Goal: Communication & Community: Share content

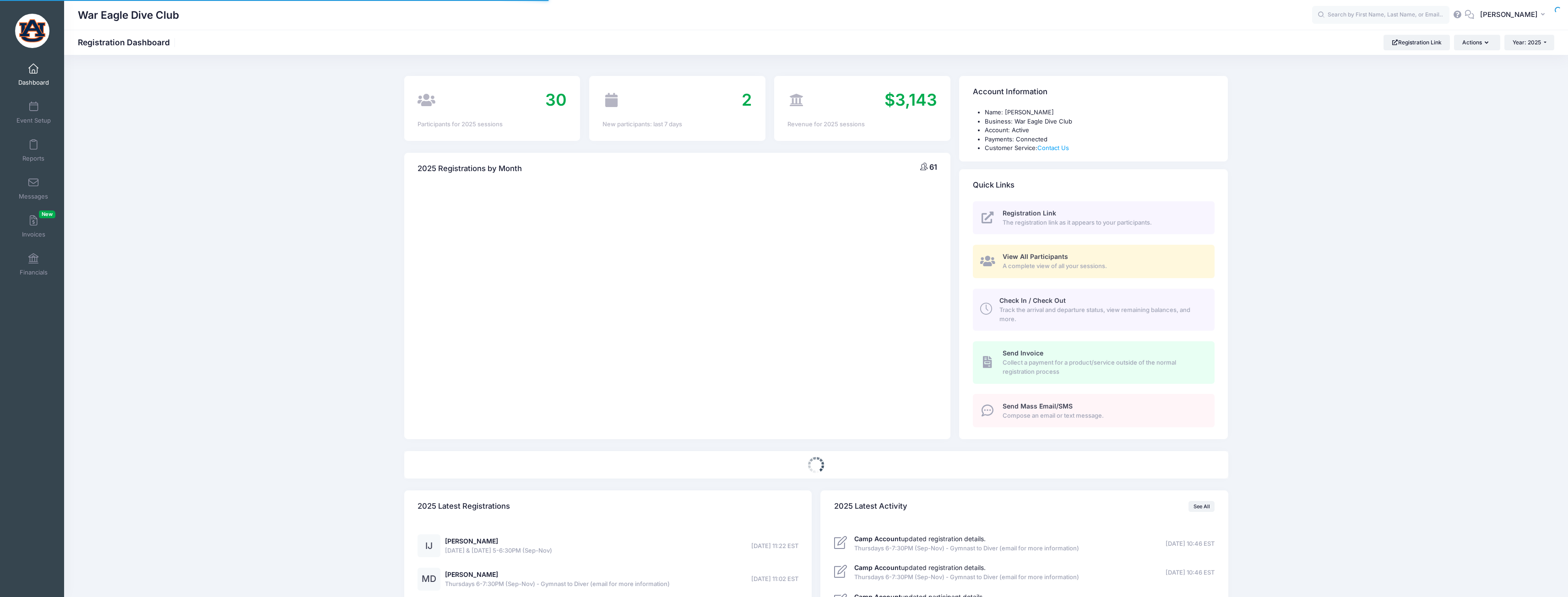
select select
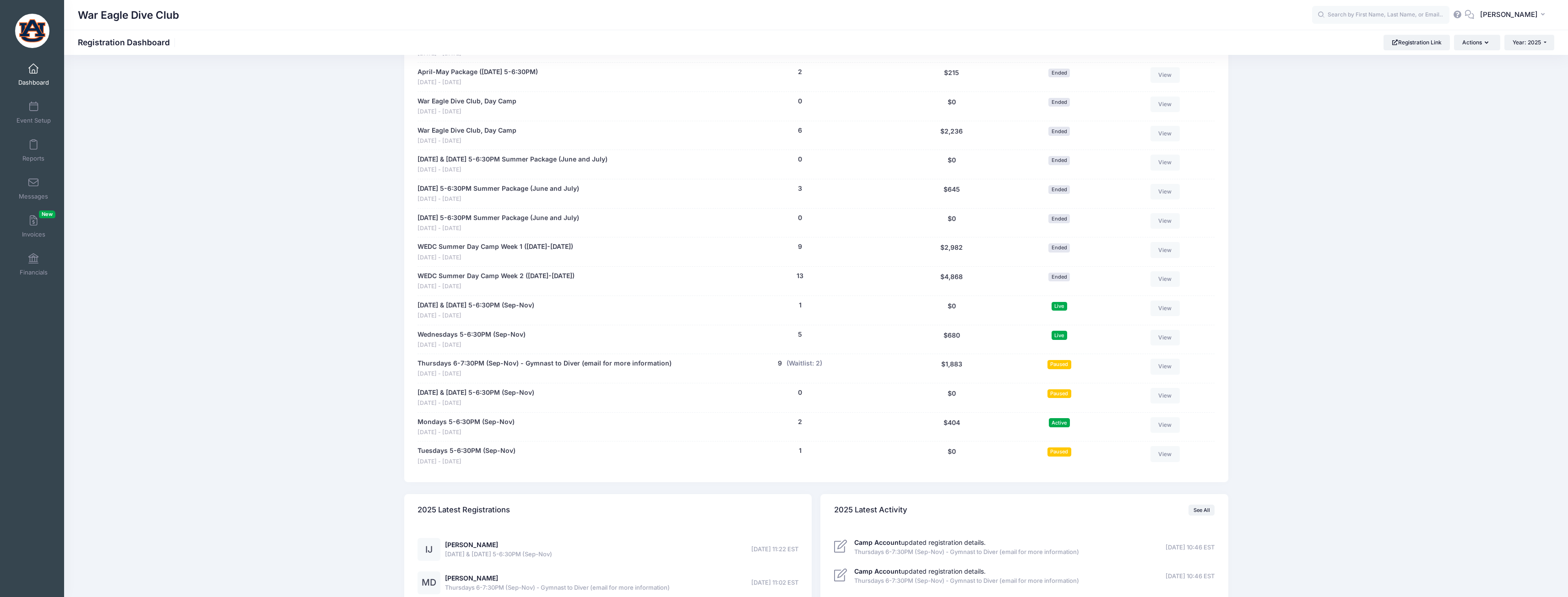
scroll to position [687, 0]
click at [603, 361] on link "Thursdays 6-7:30PM (Sep-Nov) - Gymnast to Diver (email for more information)" at bounding box center [544, 362] width 254 height 10
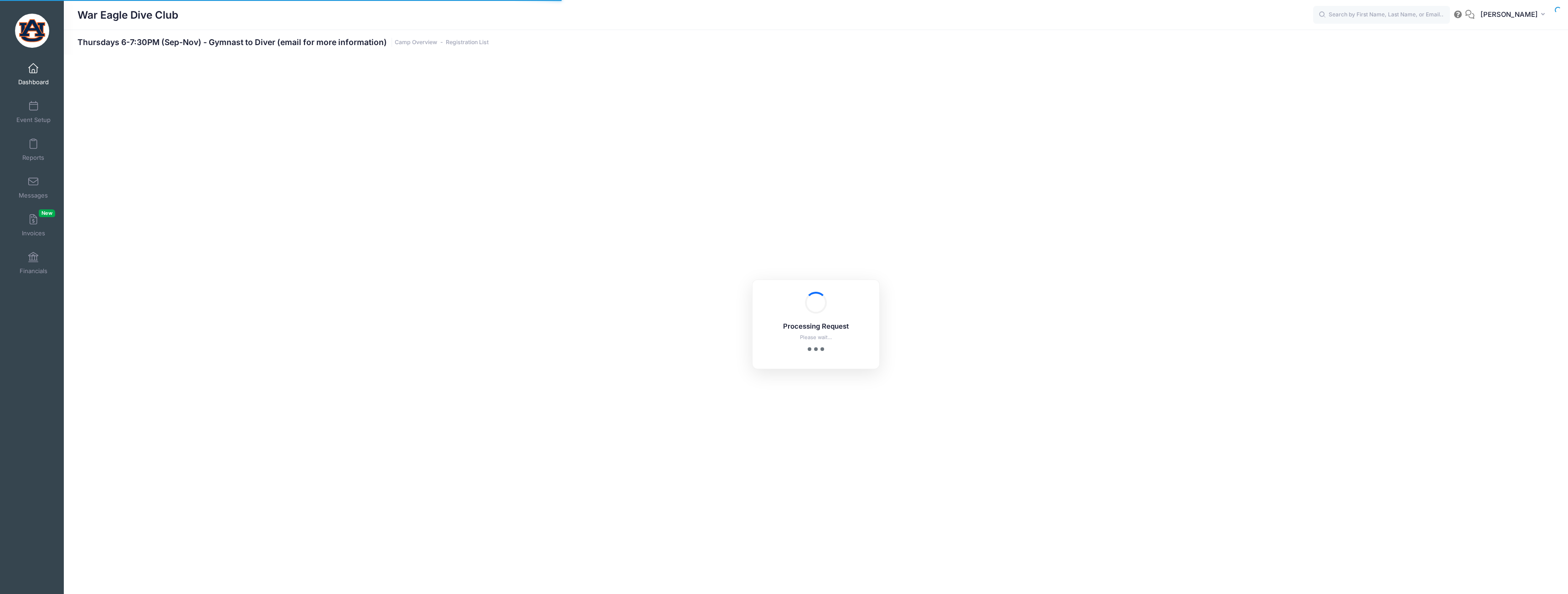
select select "10"
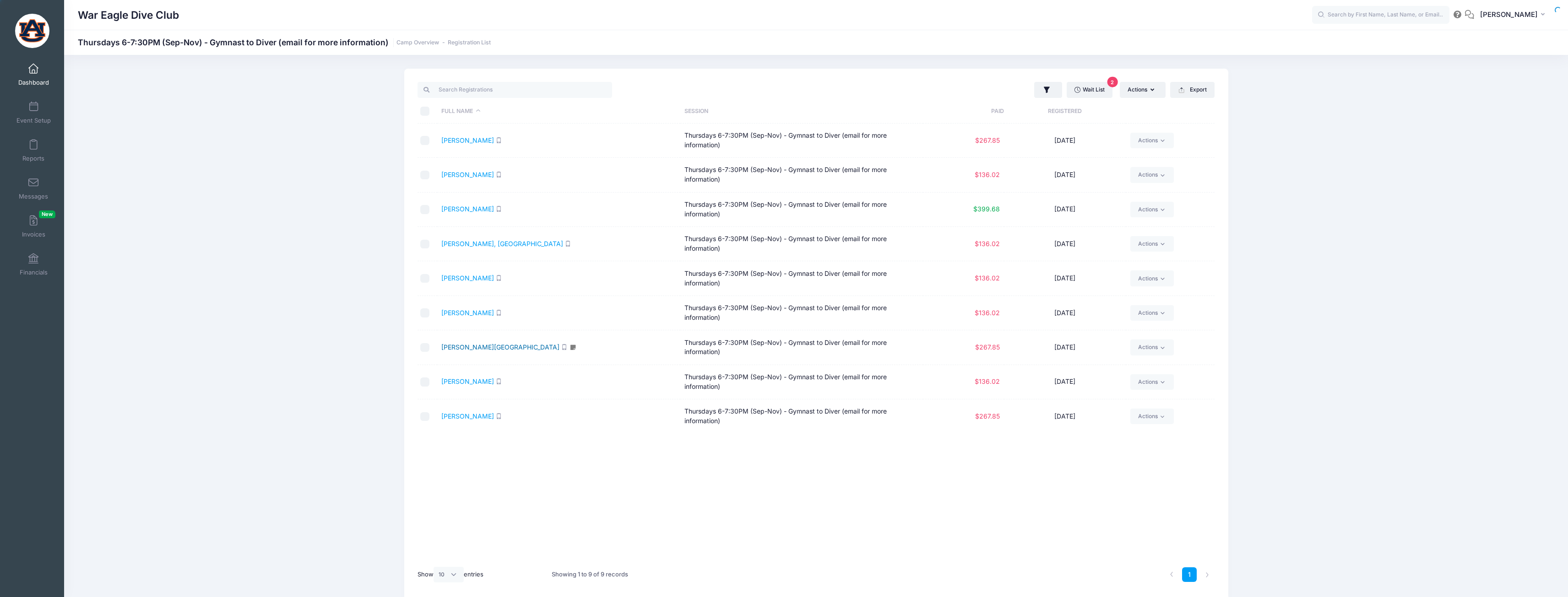
click at [469, 348] on link "Reedy, Samara" at bounding box center [501, 347] width 118 height 8
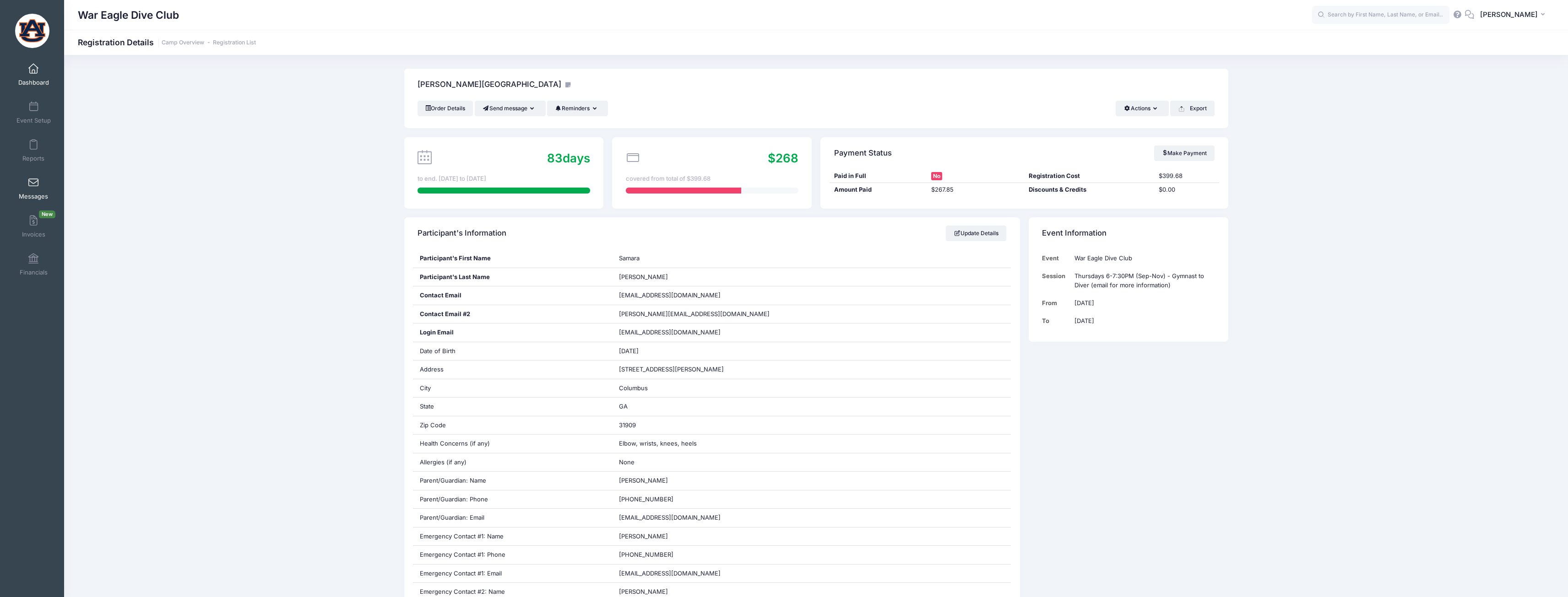
click at [33, 178] on span at bounding box center [33, 183] width 0 height 10
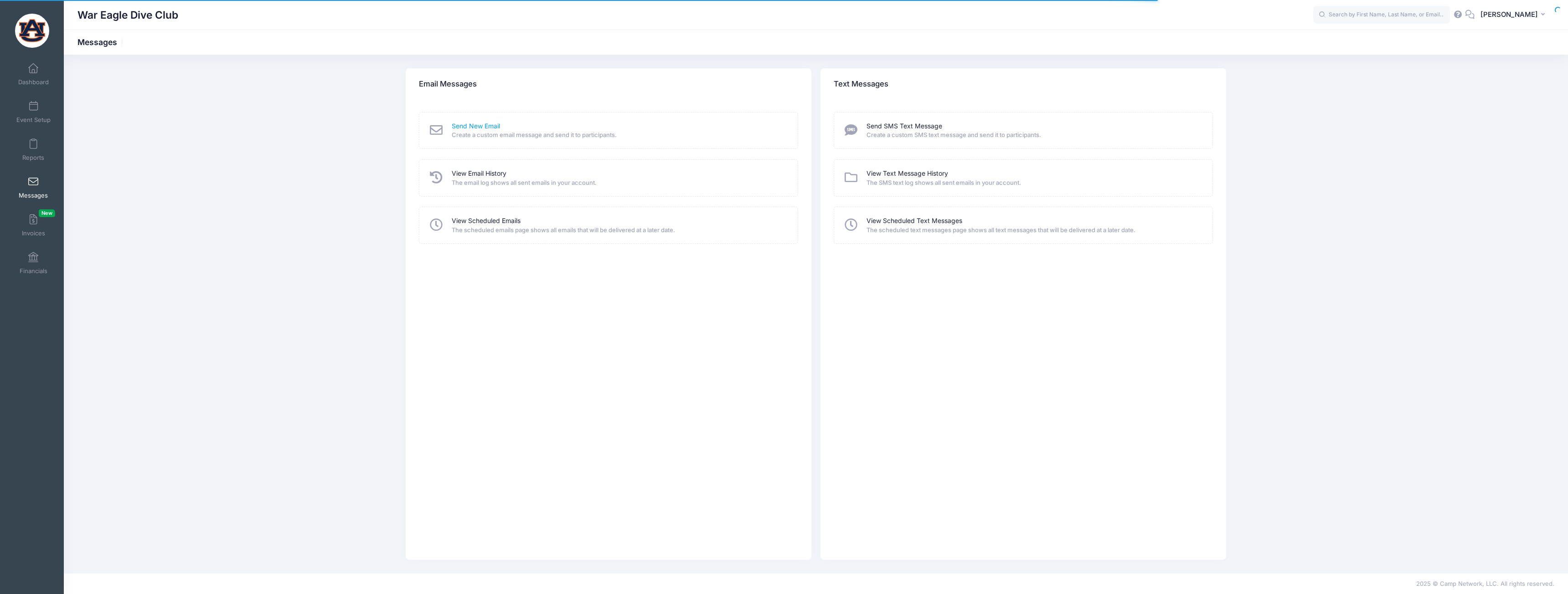
click at [467, 125] on link "Send New Email" at bounding box center [476, 126] width 48 height 10
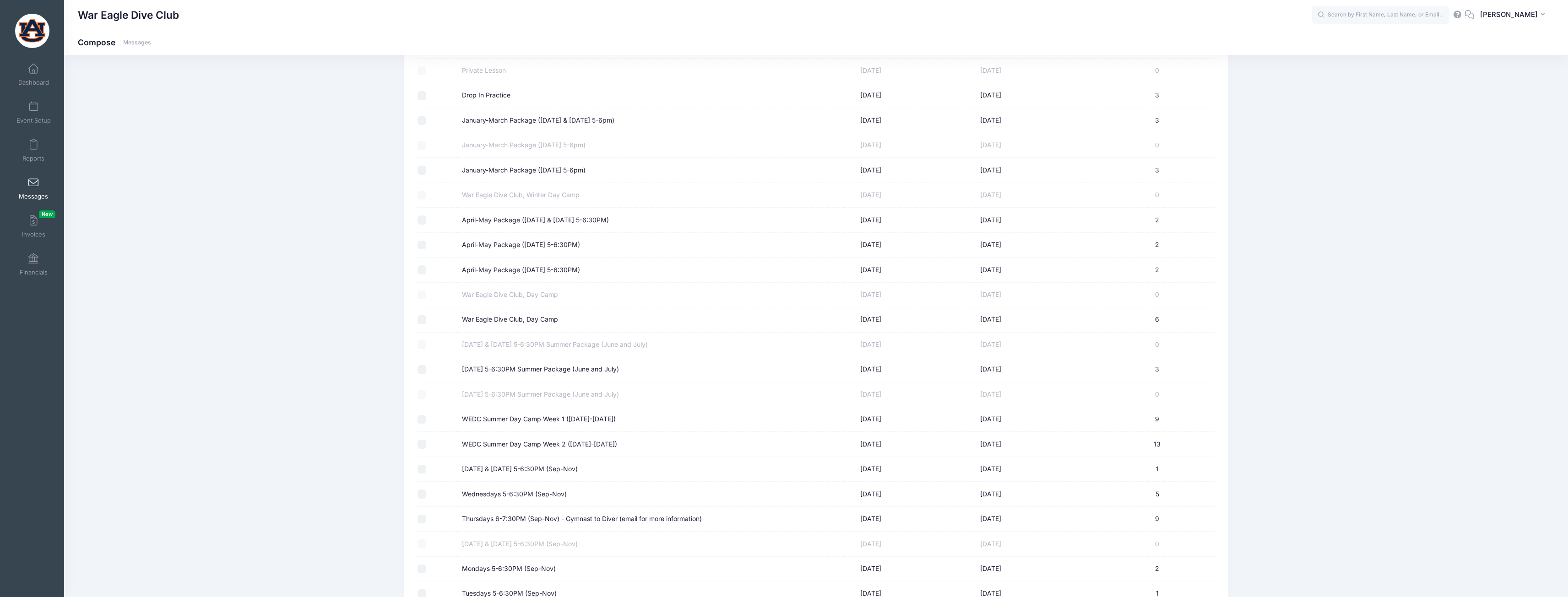
scroll to position [191, 0]
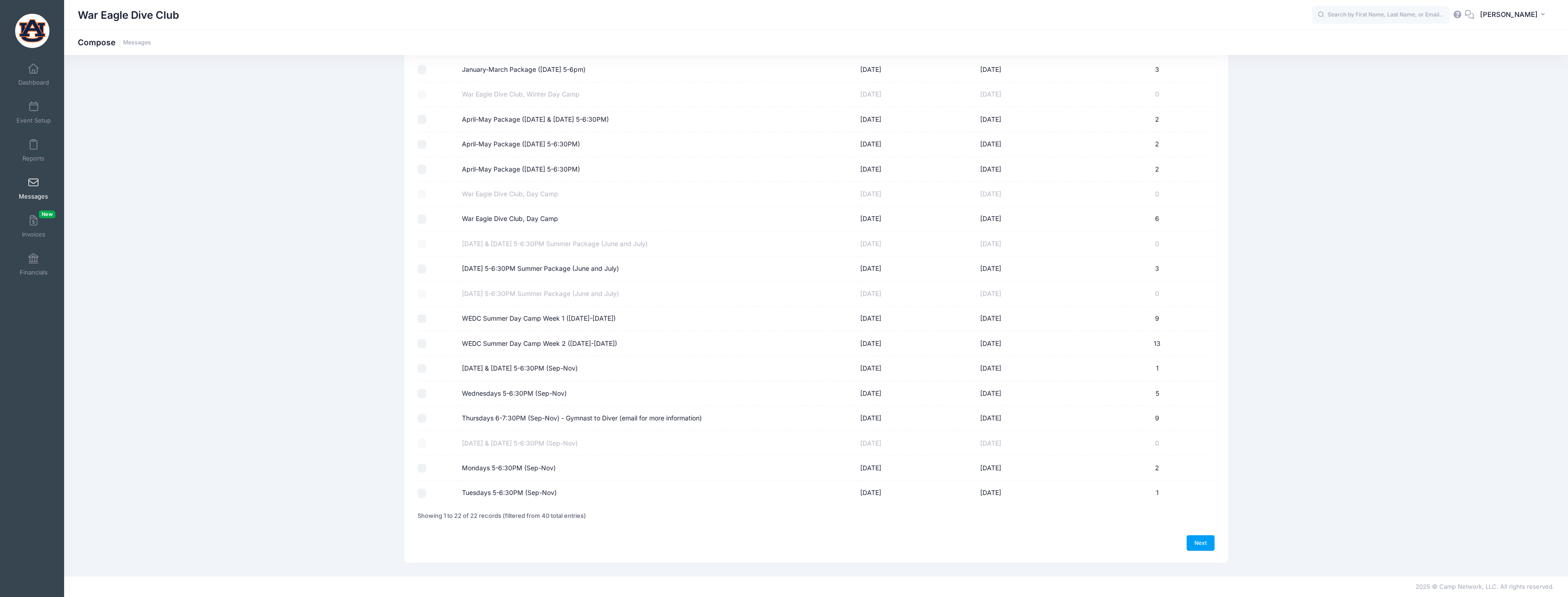
click at [521, 416] on label "Thursdays 6-7:30PM (Sep-Nov) - Gymnast to Diver (email for more information)" at bounding box center [582, 418] width 240 height 10
click at [427, 416] on input "Thursdays 6-7:30PM (Sep-Nov) - Gymnast to Diver (email for more information)" at bounding box center [422, 419] width 10 height 10
checkbox input "true"
click at [1211, 544] on link "Next" at bounding box center [1200, 543] width 29 height 16
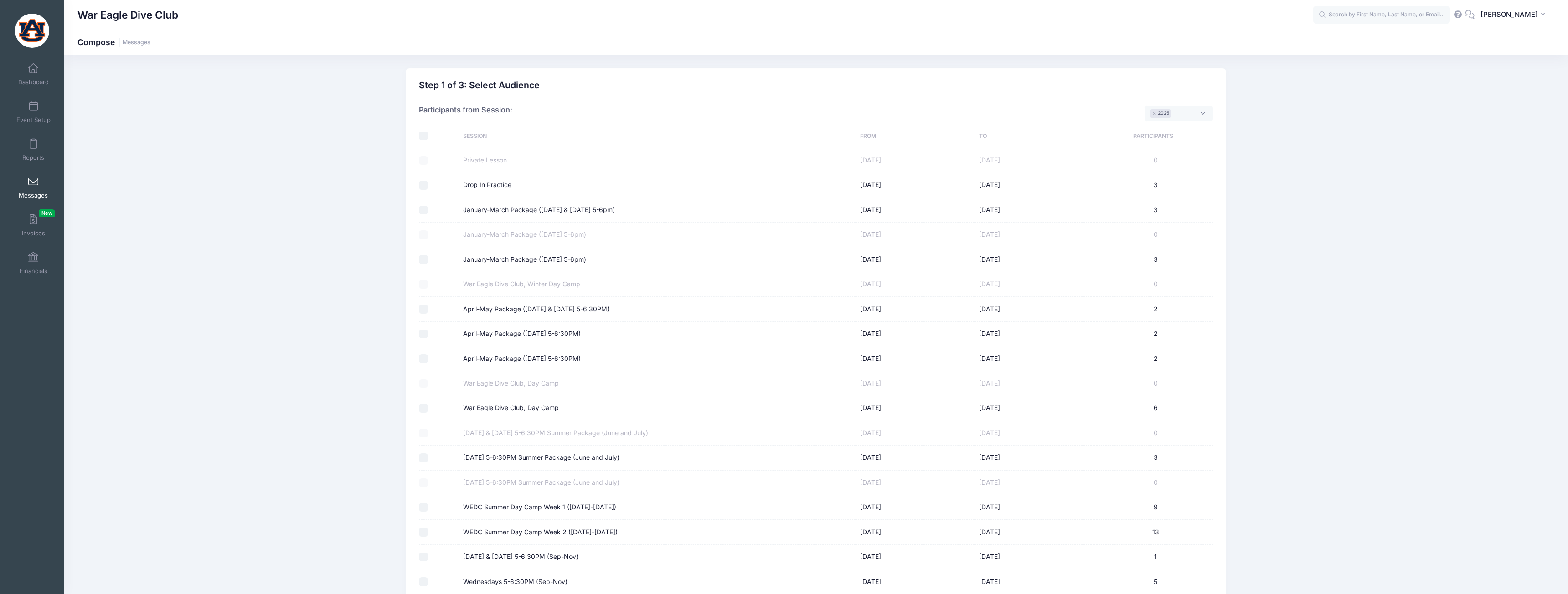
select select "50"
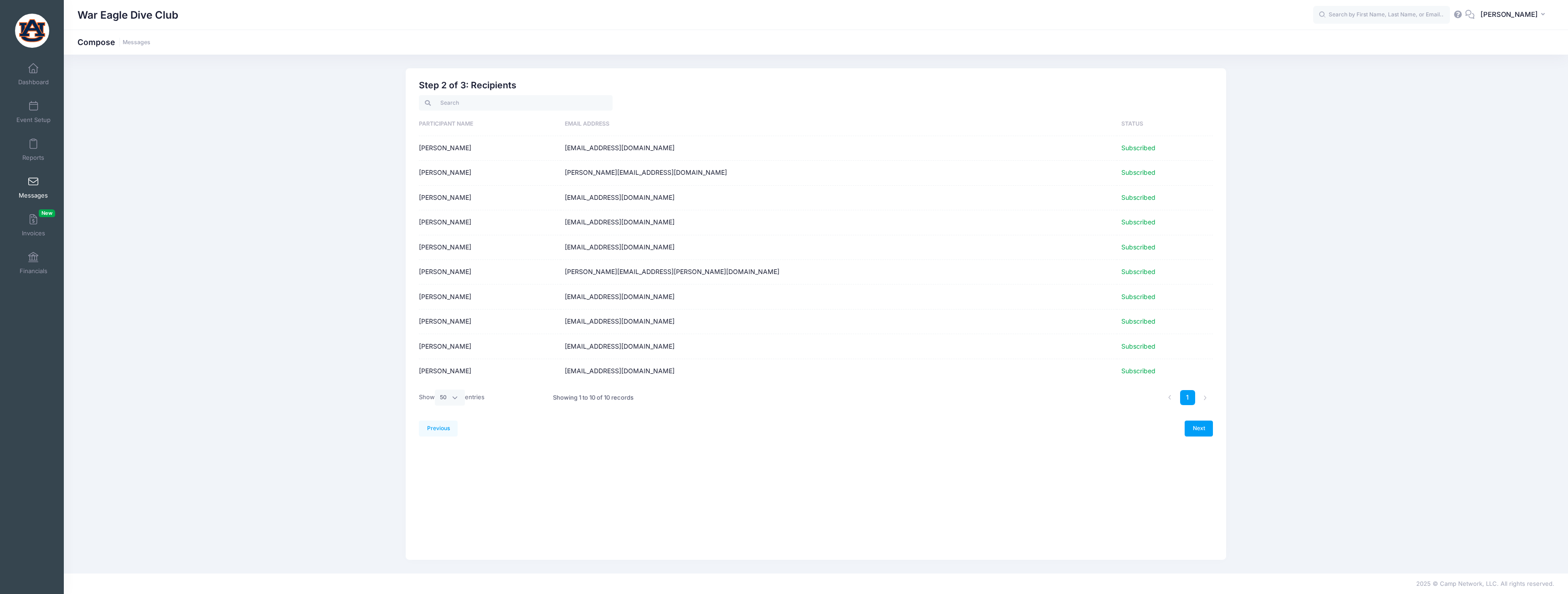
click at [33, 182] on span at bounding box center [33, 182] width 0 height 10
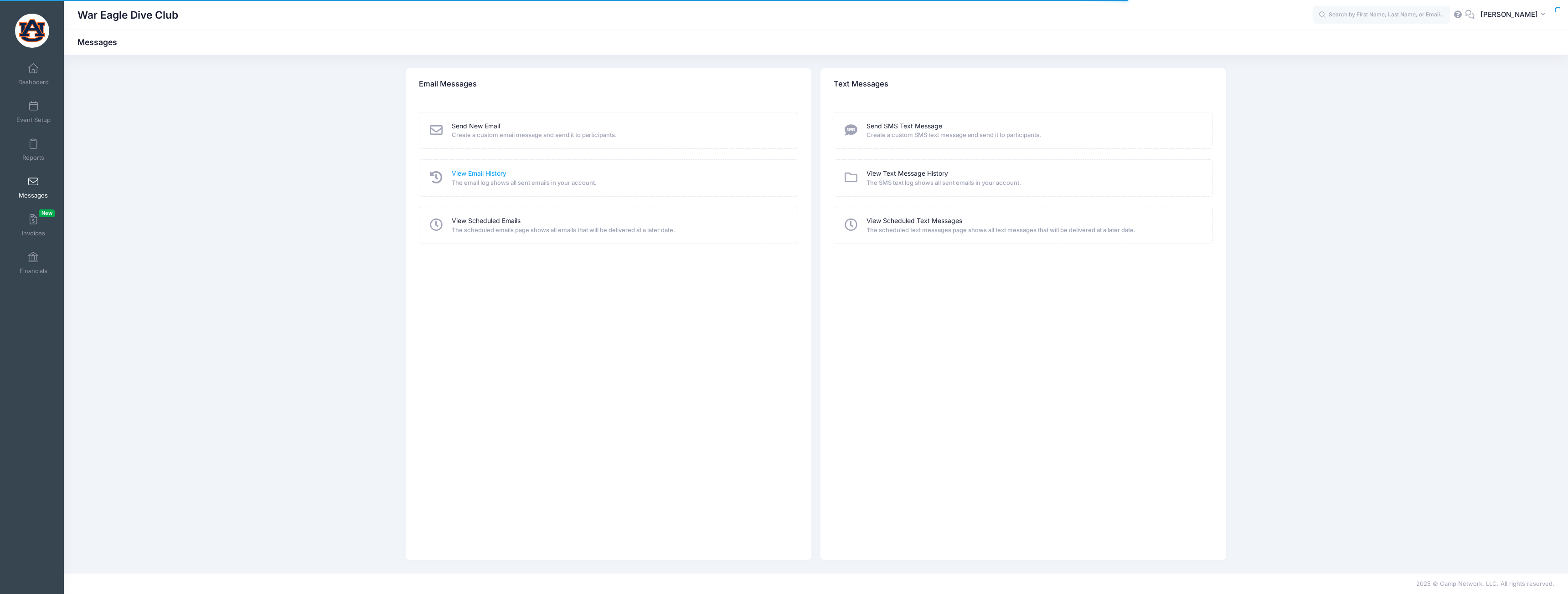
click at [496, 177] on link "View Email History" at bounding box center [479, 173] width 55 height 10
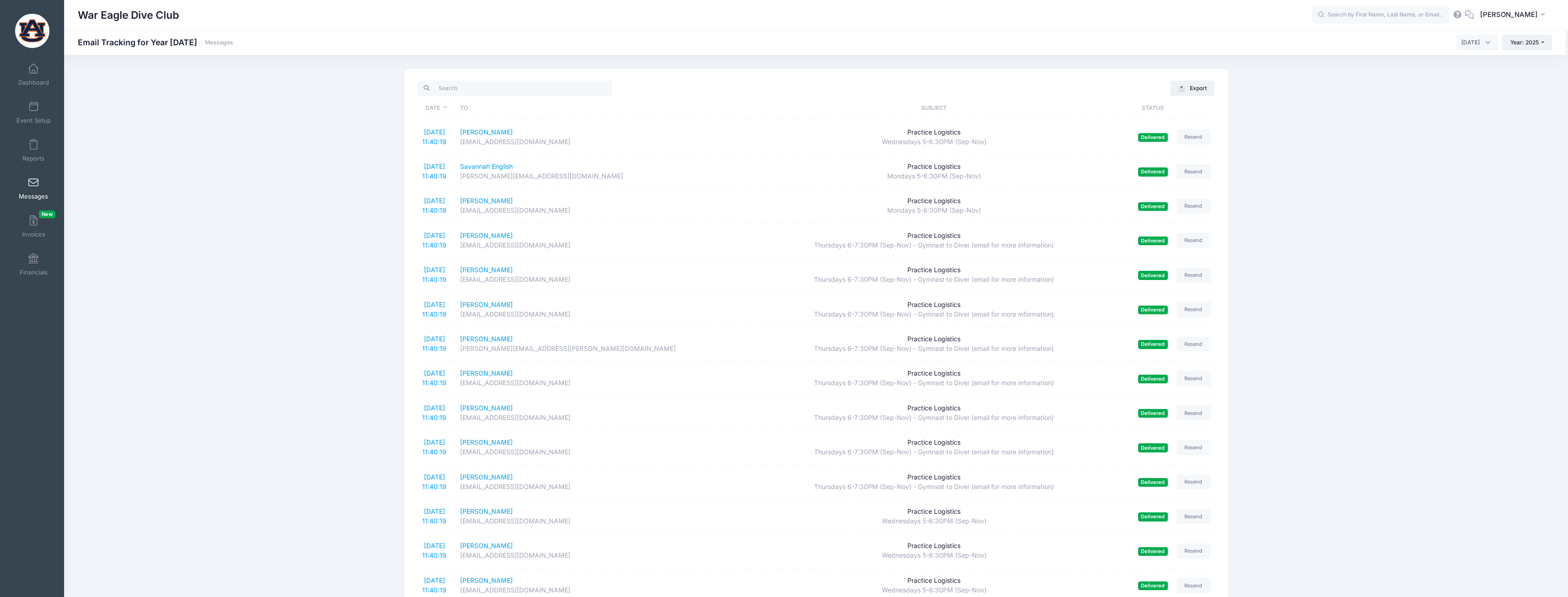
click at [714, 24] on div "War Eagle Dive Club" at bounding box center [695, 15] width 1234 height 21
click at [494, 90] on input "search" at bounding box center [515, 89] width 195 height 16
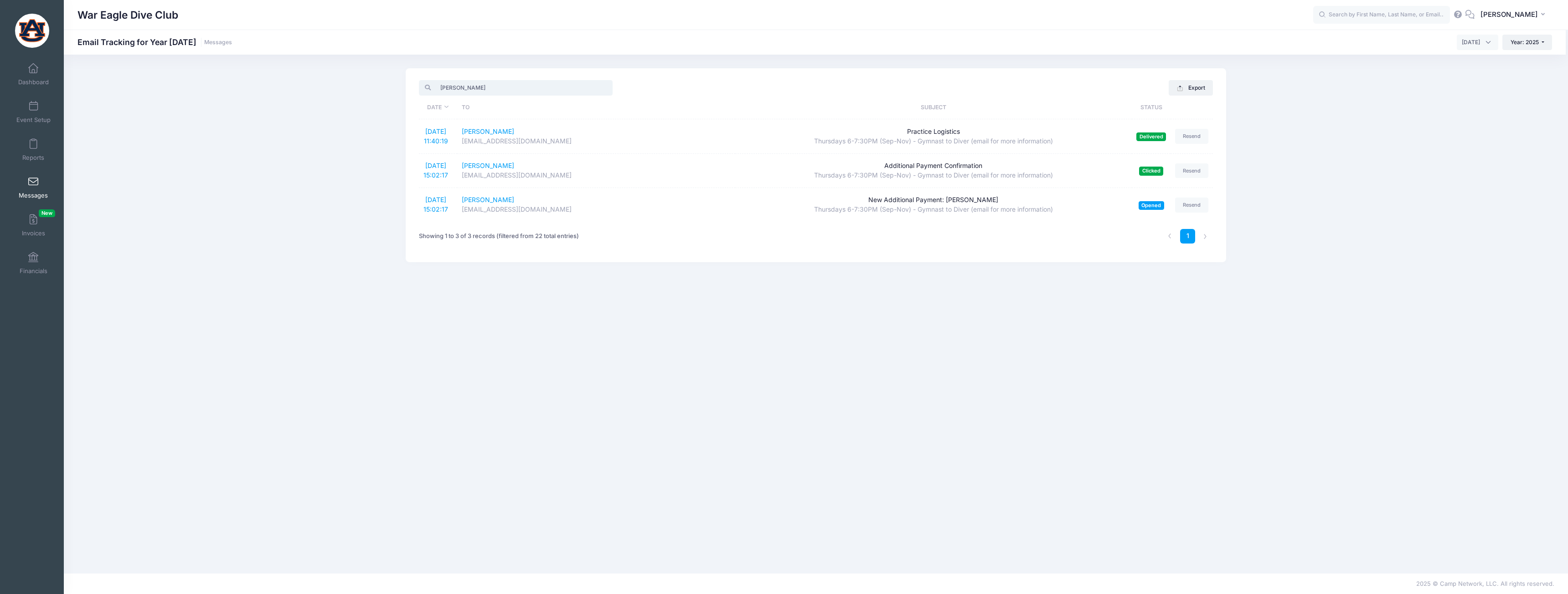
drag, startPoint x: 530, startPoint y: 87, endPoint x: 415, endPoint y: 84, distance: 115.0
click at [415, 84] on div "[PERSON_NAME] Excel CSV Print Export Date To Subject Status [DATE] 11:40:19 [PE…" at bounding box center [816, 165] width 820 height 194
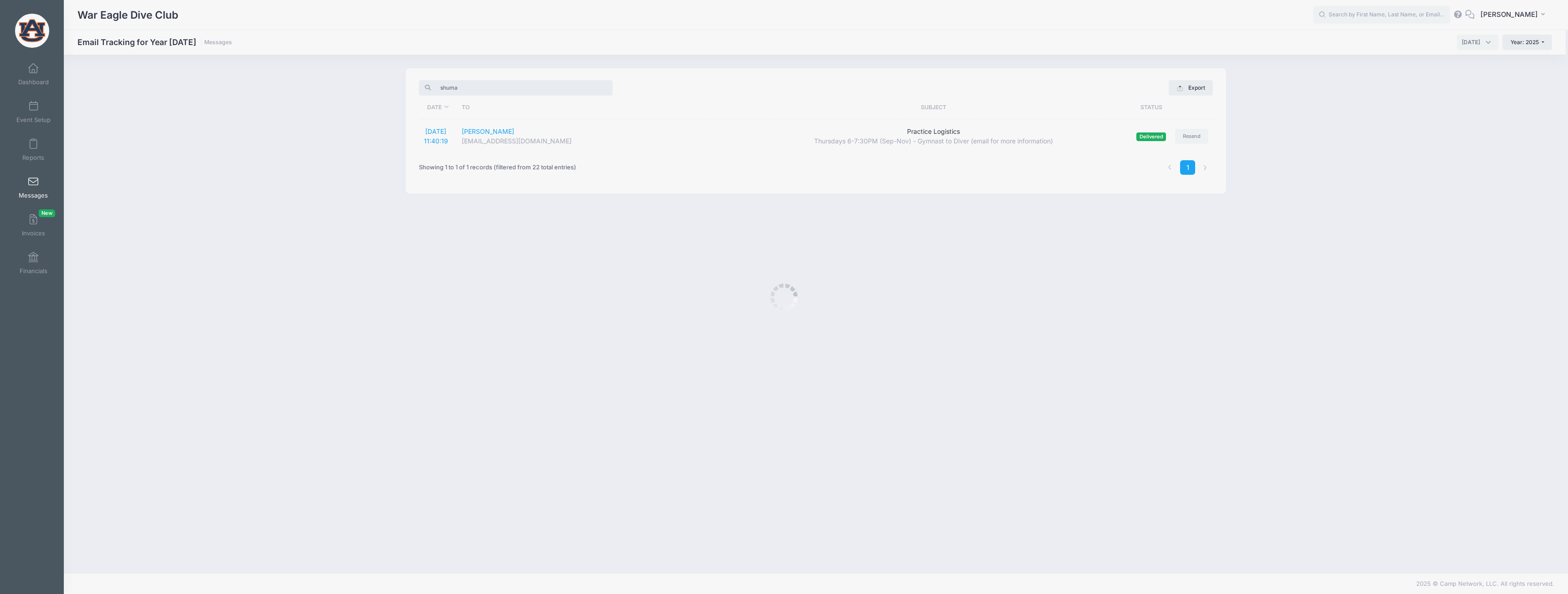
type input "[PERSON_NAME]"
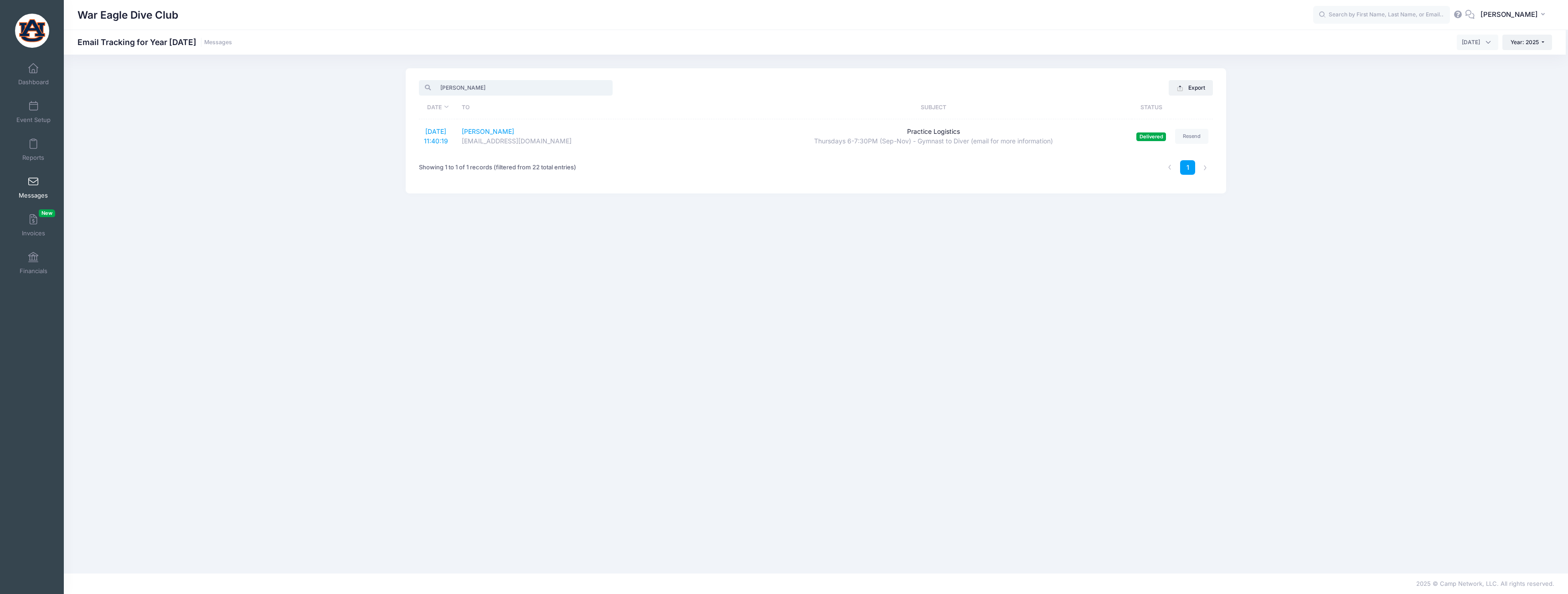
drag, startPoint x: 508, startPoint y: 88, endPoint x: 436, endPoint y: 93, distance: 72.2
click at [436, 93] on input "[PERSON_NAME]" at bounding box center [516, 88] width 194 height 16
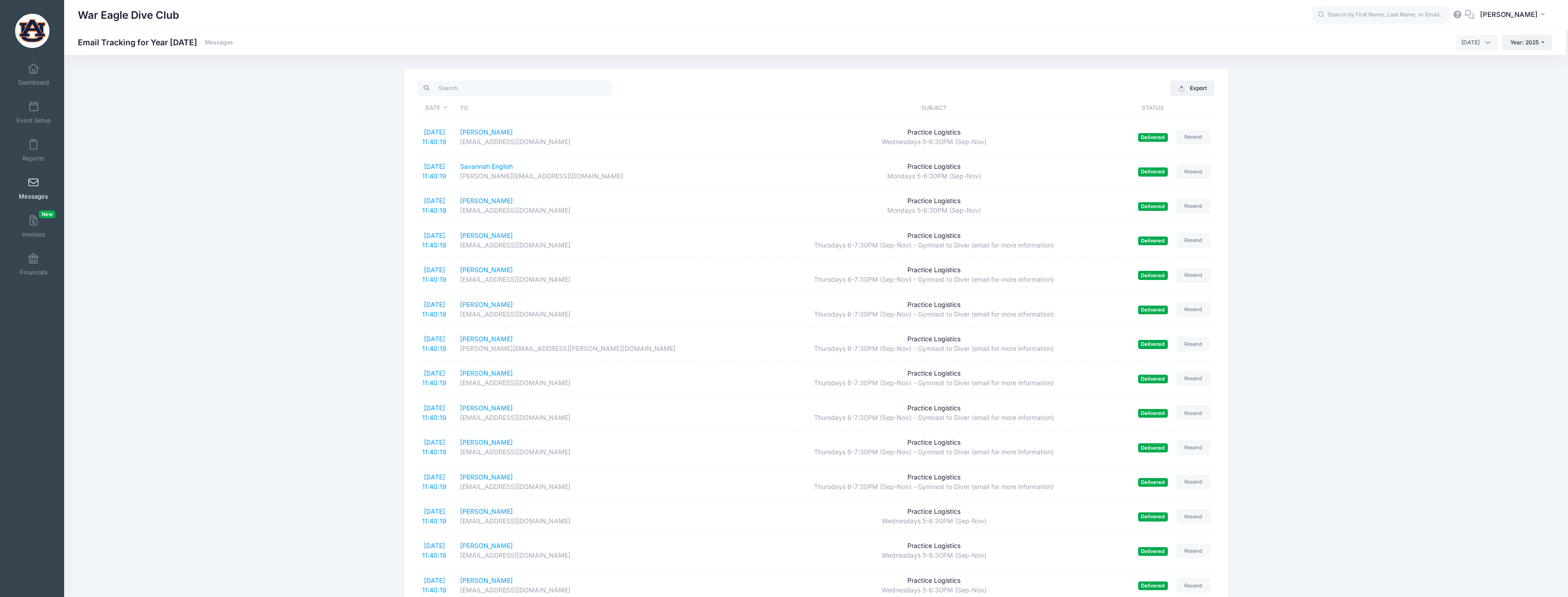
click at [344, 168] on div "Excel CSV Print Export Date To Subject Status [DATE] 11:40:19 [PERSON_NAME] [EM…" at bounding box center [816, 494] width 1504 height 851
